Goal: Task Accomplishment & Management: Use online tool/utility

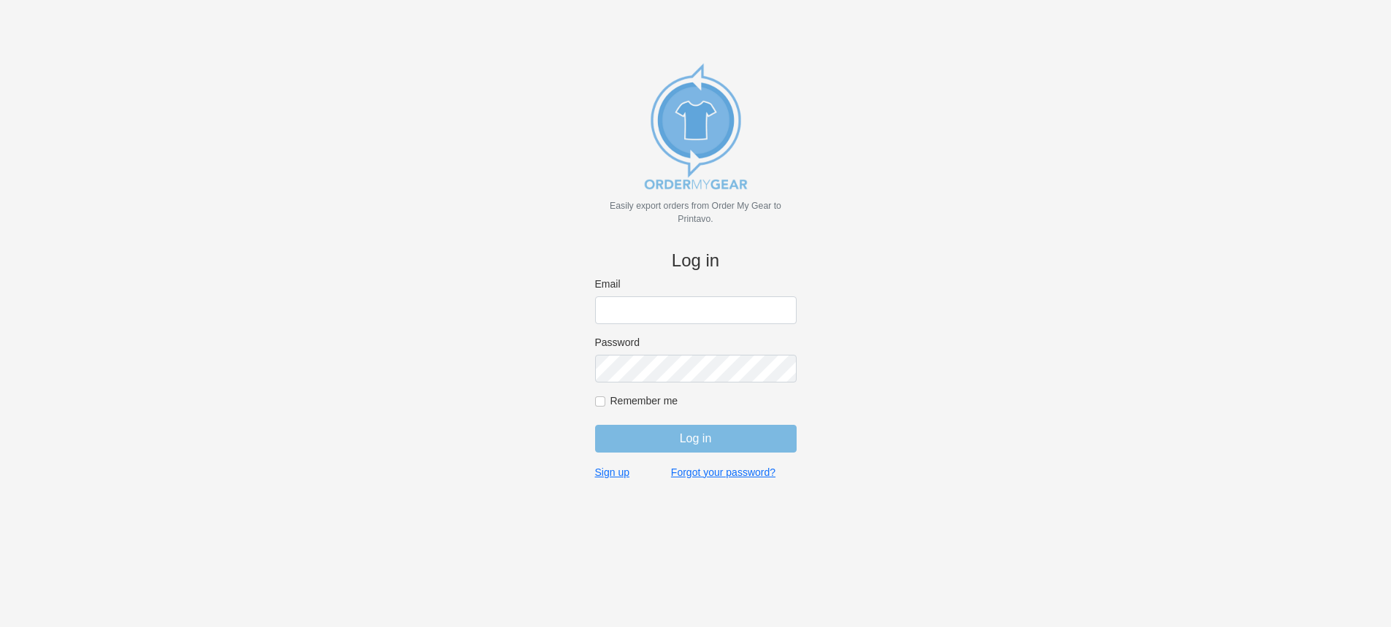
type input "[EMAIL_ADDRESS][DOMAIN_NAME]"
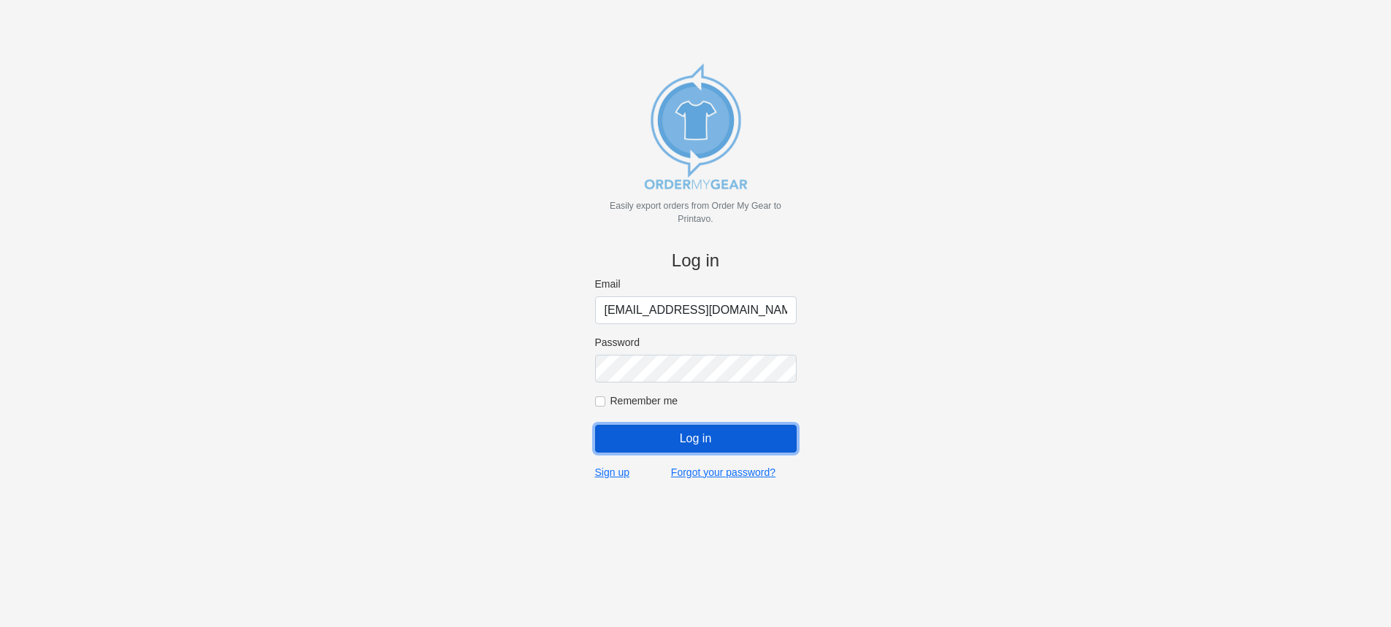
click at [720, 444] on input "Log in" at bounding box center [695, 439] width 201 height 28
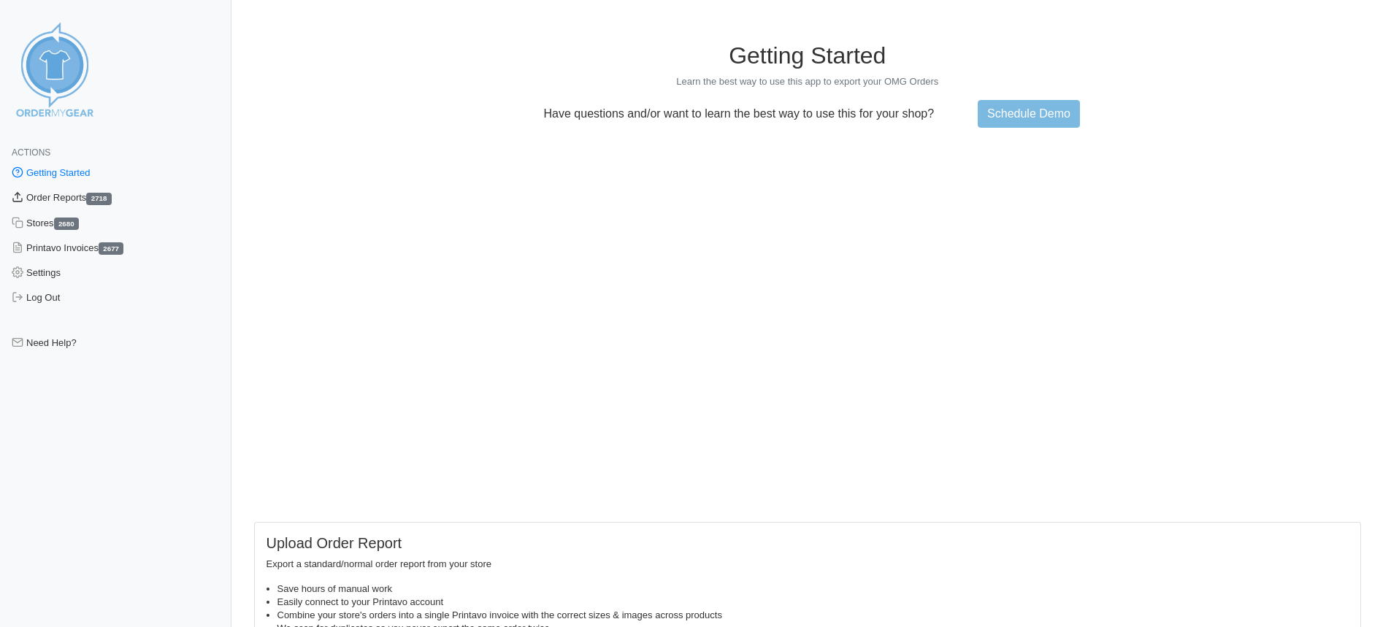
click at [55, 197] on link "Order Reports 2718" at bounding box center [115, 197] width 231 height 25
